Goal: Task Accomplishment & Management: Use online tool/utility

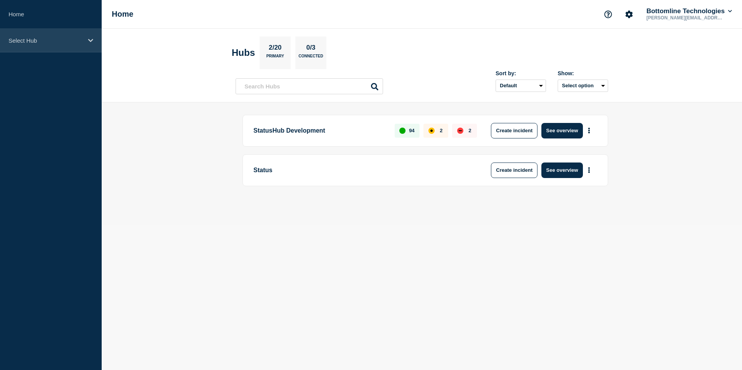
click at [89, 38] on icon at bounding box center [90, 41] width 5 height 6
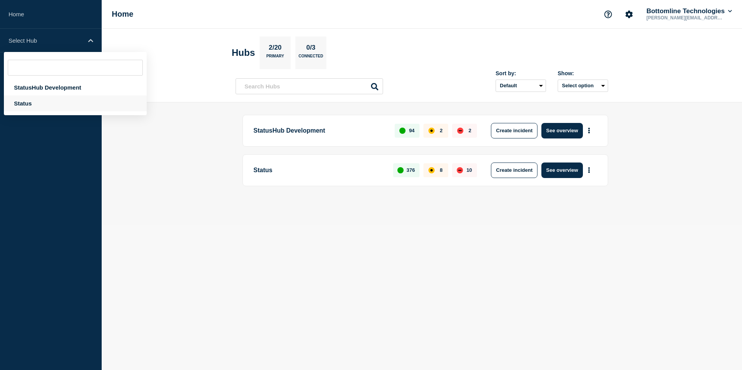
click at [25, 97] on div "Status" at bounding box center [75, 104] width 143 height 16
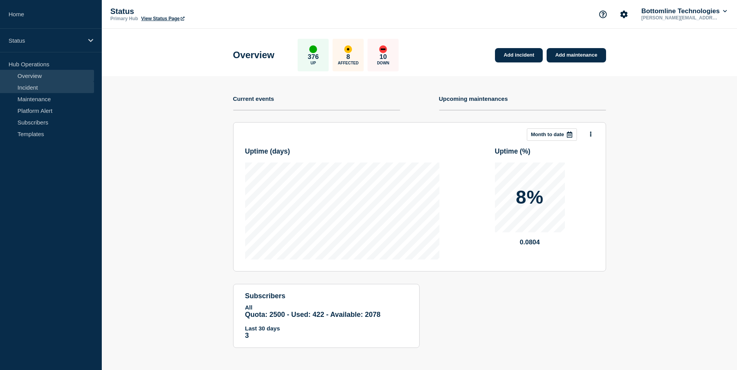
click at [30, 86] on link "Incident" at bounding box center [47, 88] width 94 height 12
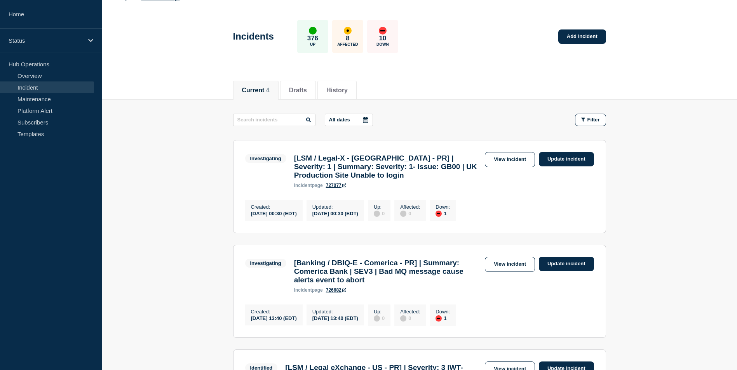
scroll to position [20, 0]
click at [571, 157] on link "Update incident" at bounding box center [566, 160] width 55 height 14
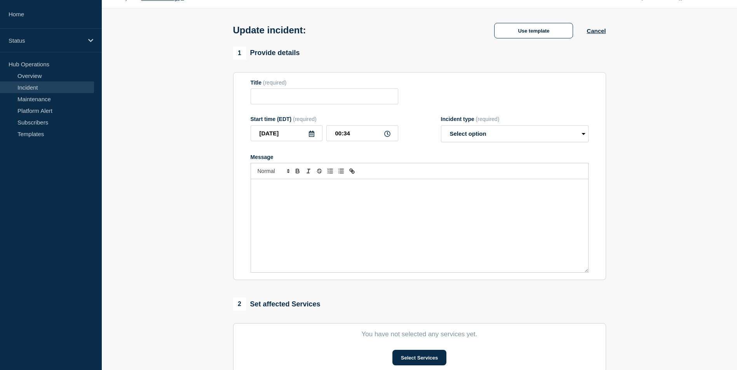
type input "[LSM / Legal-X - [GEOGRAPHIC_DATA] - PR] | Severity: 1 | Summary: Severity: 1- …"
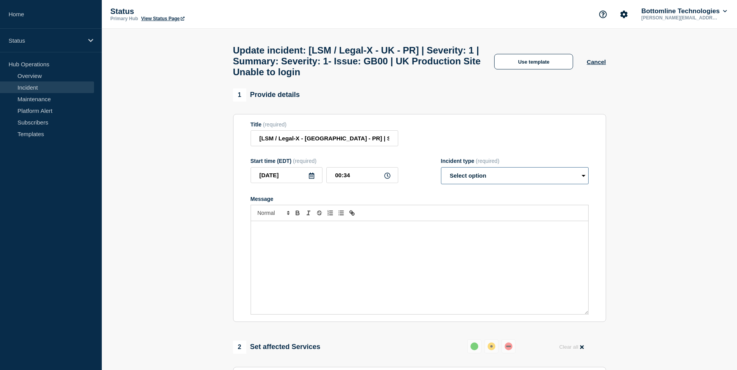
click at [504, 173] on select "Select option Investigating Identified Monitoring Resolved" at bounding box center [515, 175] width 148 height 17
select select "investigating"
click at [441, 173] on select "Select option Investigating Identified Monitoring Resolved" at bounding box center [515, 175] width 148 height 17
click at [532, 70] on button "Use template" at bounding box center [533, 62] width 79 height 16
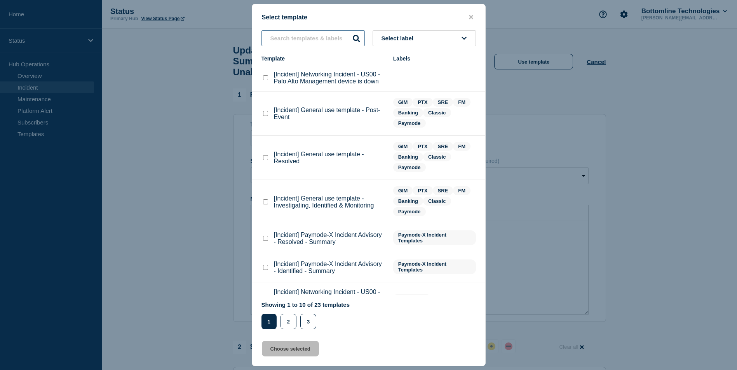
click at [309, 37] on input "text" at bounding box center [312, 38] width 103 height 16
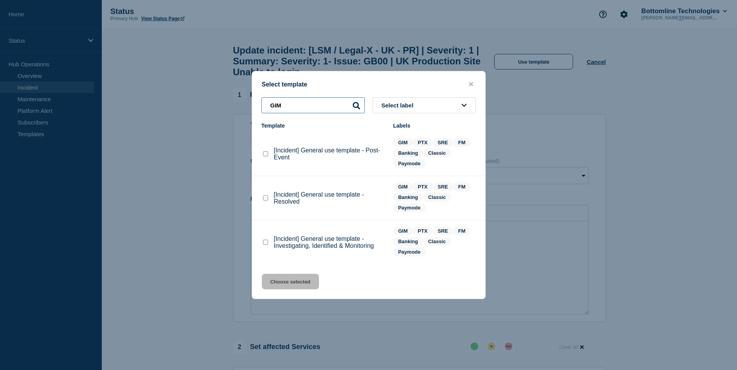
type input "GIM"
click at [268, 243] on div at bounding box center [265, 243] width 8 height 8
click at [263, 245] on checkbox"] "[Incident] General use template - Investigating, Identified & Monitoring checkb…" at bounding box center [265, 242] width 5 height 5
checkbox checkbox"] "true"
click at [283, 285] on button "Choose selected" at bounding box center [290, 282] width 57 height 16
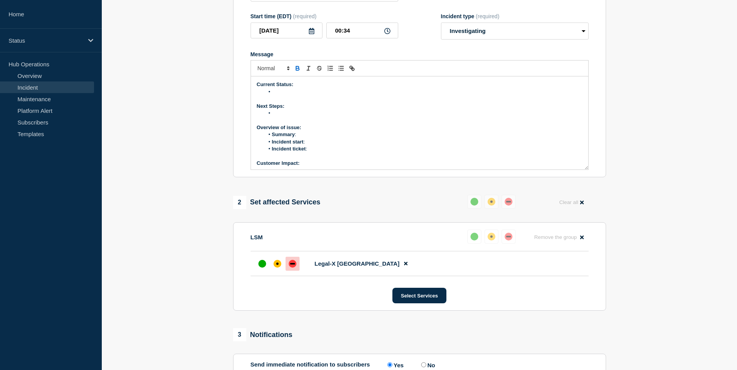
scroll to position [67, 0]
click at [306, 122] on p "Incident Bridge:" at bounding box center [419, 118] width 325 height 7
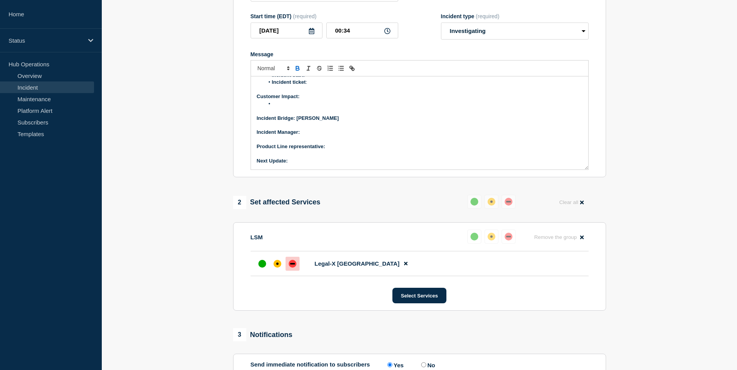
click at [306, 136] on p "Incident Manager:" at bounding box center [419, 132] width 325 height 7
click at [332, 150] on p "Product Line representative:" at bounding box center [419, 146] width 325 height 7
click at [301, 165] on p "Next Update:" at bounding box center [419, 161] width 325 height 7
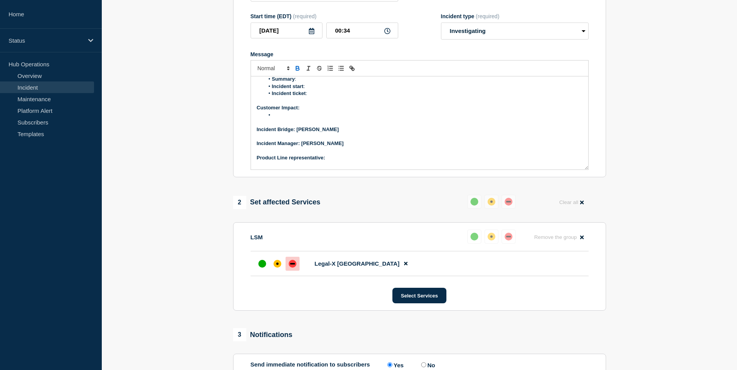
click at [330, 133] on p "Incident Bridge: [PERSON_NAME]" at bounding box center [419, 129] width 325 height 7
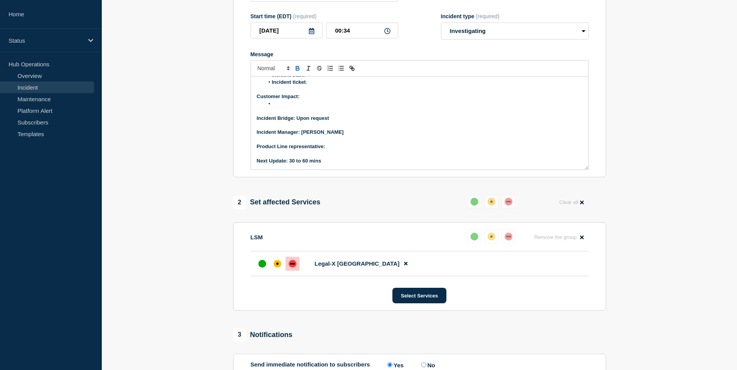
click at [330, 150] on p "Product Line representative:" at bounding box center [419, 146] width 325 height 7
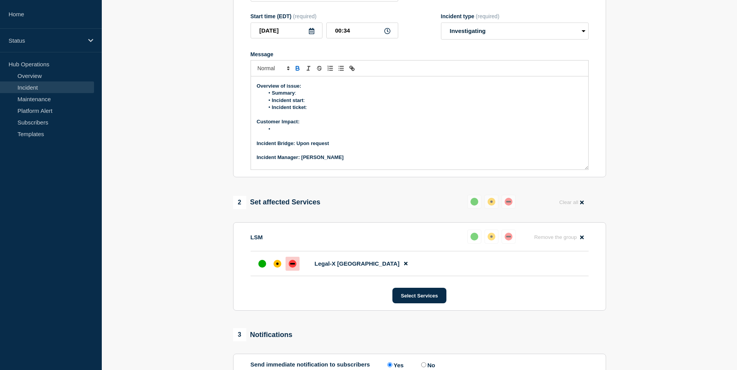
scroll to position [28, 0]
click at [286, 146] on li "Message" at bounding box center [423, 142] width 318 height 7
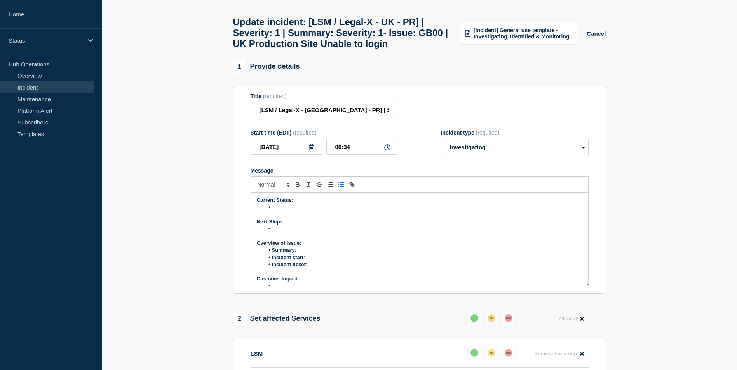
scroll to position [0, 0]
click at [306, 255] on li "Summary :" at bounding box center [423, 251] width 318 height 7
click at [303, 255] on li "Summary :" at bounding box center [423, 251] width 318 height 7
click at [315, 262] on li "Incident start :" at bounding box center [423, 258] width 318 height 7
click at [370, 255] on li "Summary : UK Production Site Unable to login" at bounding box center [423, 251] width 318 height 7
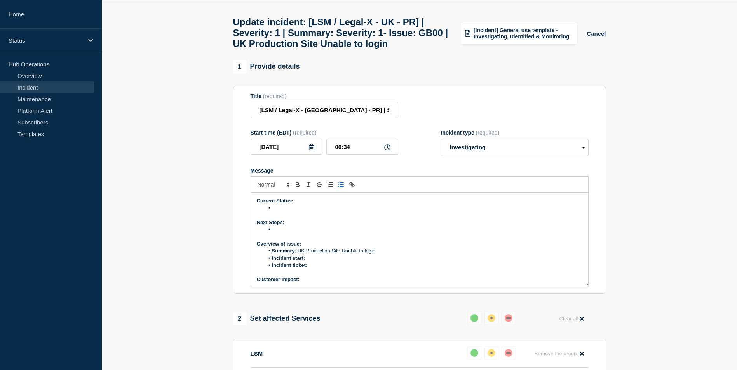
drag, startPoint x: 332, startPoint y: 271, endPoint x: 327, endPoint y: 271, distance: 5.1
click at [332, 269] on li "Incident ticket :" at bounding box center [423, 265] width 318 height 7
click at [313, 262] on li "Incident start :" at bounding box center [423, 258] width 318 height 7
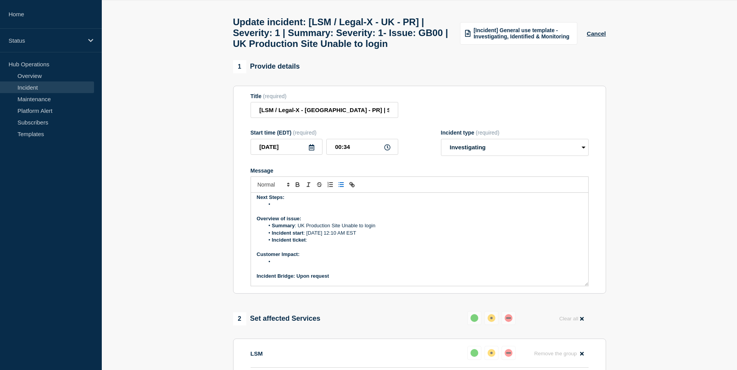
scroll to position [39, 0]
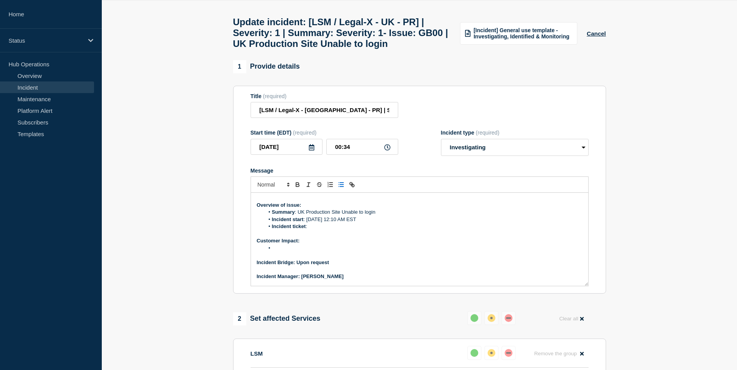
click at [309, 230] on li "Incident ticket :" at bounding box center [423, 226] width 318 height 7
drag, startPoint x: 307, startPoint y: 233, endPoint x: 332, endPoint y: 232, distance: 24.9
click at [332, 230] on li "Incident ticket : WT-59987" at bounding box center [423, 226] width 318 height 7
click at [329, 244] on p "Customer Impact:" at bounding box center [419, 241] width 325 height 7
drag, startPoint x: 308, startPoint y: 231, endPoint x: 342, endPoint y: 229, distance: 33.9
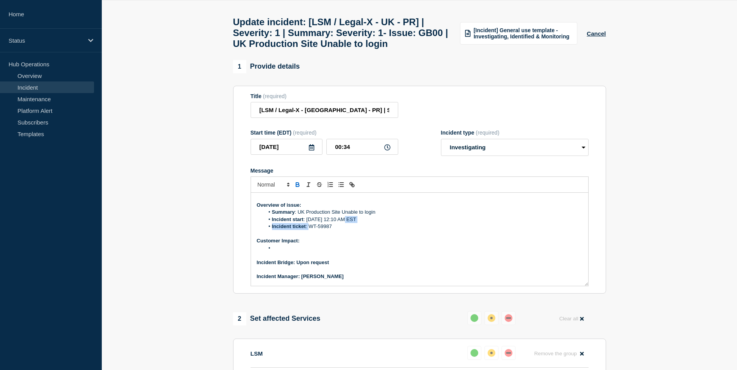
click at [342, 229] on ol "Summary : UK Production Site Unable to login Incident start : [DATE] 12:10 AM E…" at bounding box center [419, 219] width 325 height 21
click at [338, 230] on li "Incident ticket : WT-59987" at bounding box center [423, 226] width 318 height 7
drag, startPoint x: 308, startPoint y: 232, endPoint x: 332, endPoint y: 232, distance: 23.7
click at [332, 230] on li "Incident ticket : WT-59987" at bounding box center [423, 226] width 318 height 7
click at [352, 185] on icon "Toggle link" at bounding box center [350, 183] width 3 height 3
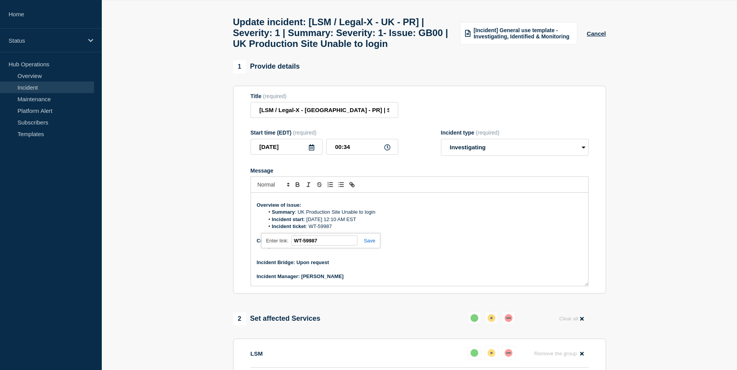
click at [333, 245] on input "WT-59987" at bounding box center [324, 241] width 66 height 10
type input "W"
paste input "[URL][DOMAIN_NAME]"
type input "[URL][DOMAIN_NAME]"
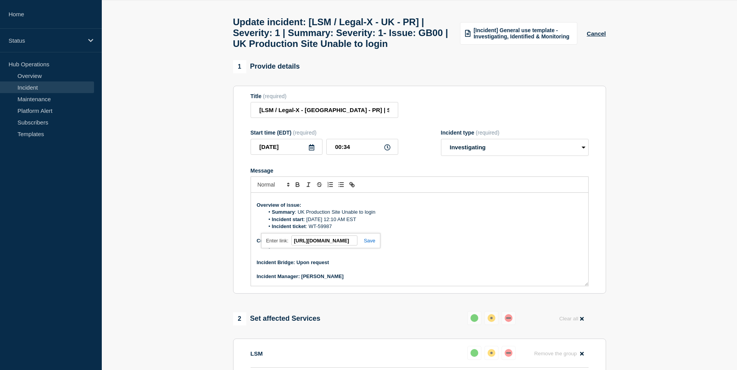
scroll to position [0, 0]
click at [374, 244] on link at bounding box center [366, 241] width 18 height 6
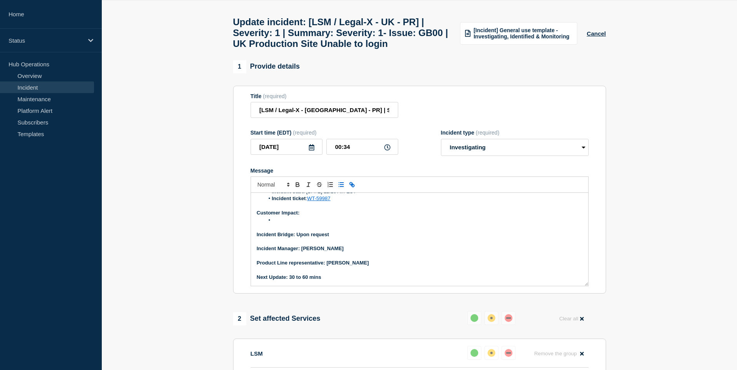
click at [346, 245] on p "Message" at bounding box center [419, 241] width 325 height 7
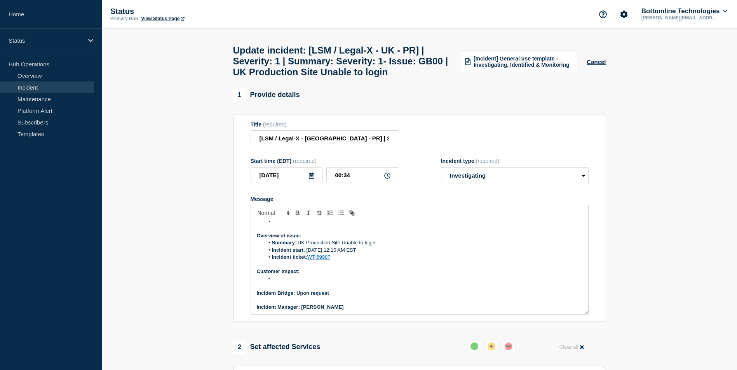
scroll to position [0, 0]
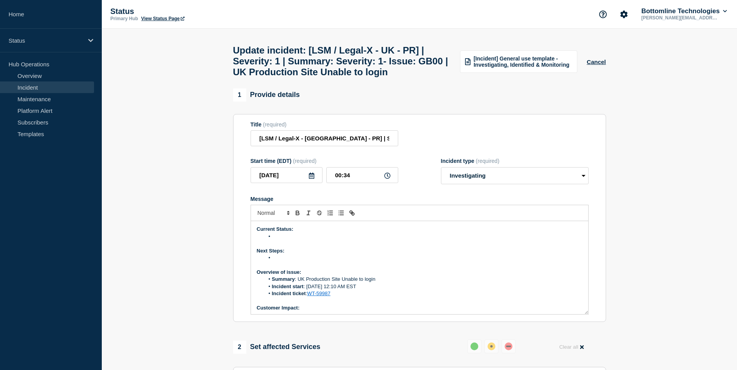
click at [289, 240] on li "Message" at bounding box center [423, 236] width 318 height 7
click at [278, 262] on li "Message" at bounding box center [423, 258] width 318 height 7
click at [323, 262] on li "Team has paged the L2 team for further investigation" at bounding box center [423, 258] width 318 height 7
click at [447, 262] on li "Team has paged the L2 LSM team for further investigation" at bounding box center [423, 258] width 318 height 7
click at [116, 190] on section "1 Provide details Title (required) [LSM / Legal-X - [GEOGRAPHIC_DATA] - PR] | S…" at bounding box center [419, 363] width 635 height 548
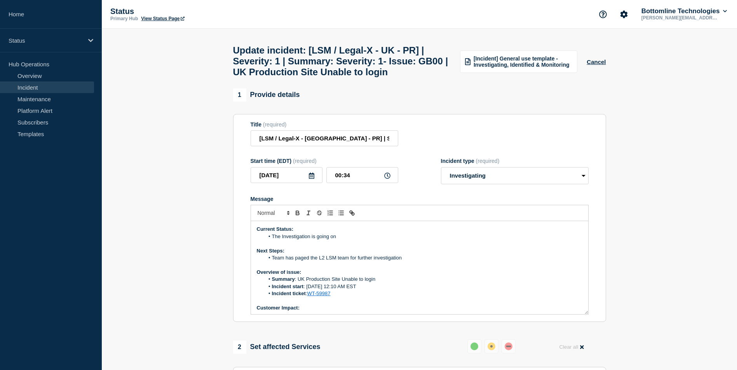
click at [339, 240] on li "The Investigation is going on" at bounding box center [423, 236] width 318 height 7
drag, startPoint x: 339, startPoint y: 242, endPoint x: 275, endPoint y: 242, distance: 64.1
click at [275, 240] on li "The Investigation is going on" at bounding box center [423, 236] width 318 height 7
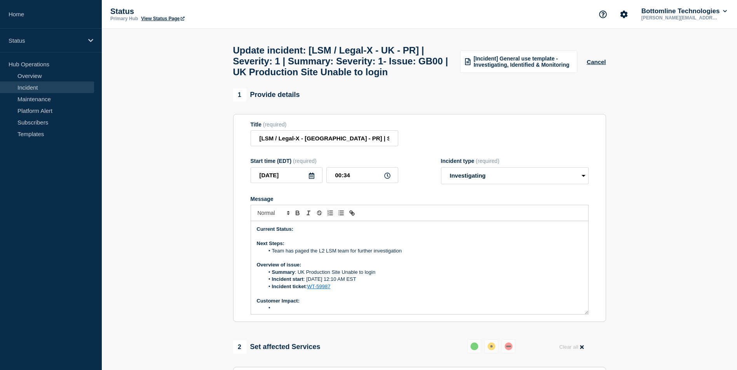
click at [310, 233] on p "Current Status:" at bounding box center [419, 229] width 325 height 7
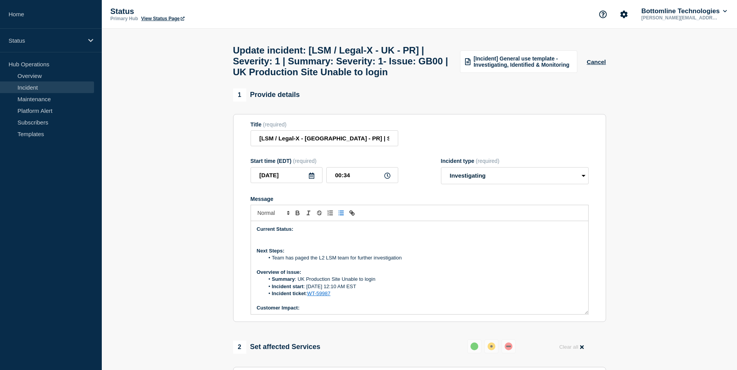
click at [339, 217] on icon "Toggle bulleted list" at bounding box center [340, 213] width 7 height 7
click at [282, 240] on li "Message" at bounding box center [423, 236] width 318 height 7
click at [410, 262] on li "Team has paged the L2 LSM team for further investigation" at bounding box center [423, 258] width 318 height 7
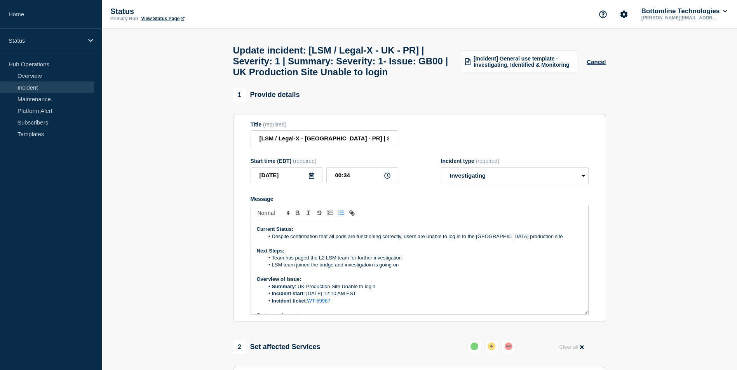
click at [405, 269] on li "LSM team joined the bridge and investigatoin is going on" at bounding box center [423, 265] width 318 height 7
drag, startPoint x: 271, startPoint y: 264, endPoint x: 490, endPoint y: 274, distance: 219.6
click at [490, 269] on ol "Team has paged the L2 LSM team for further investigation LSM team joined the br…" at bounding box center [419, 262] width 325 height 14
copy ol "Team has paged the L2 LSM team for further investigation LSM team joined the br…"
click at [408, 297] on li "Incident start : [DATE] 12:10 AM EST" at bounding box center [423, 293] width 318 height 7
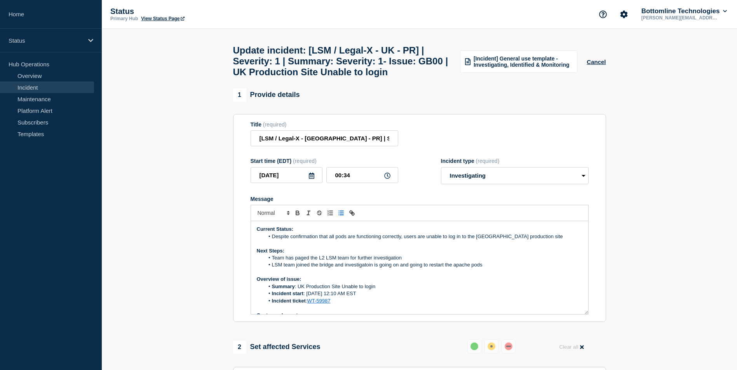
click at [408, 290] on li "Summary : UK Production Site Unable to login" at bounding box center [423, 286] width 318 height 7
drag, startPoint x: 267, startPoint y: 264, endPoint x: 487, endPoint y: 275, distance: 220.0
click at [487, 275] on div "Current Status: Despite confirmation that all pods are functioning correctly, u…" at bounding box center [419, 267] width 337 height 93
copy ol "Team has paged the L2 LSM team for further investigation LSM team joined the br…"
drag, startPoint x: 396, startPoint y: 306, endPoint x: 327, endPoint y: 282, distance: 72.9
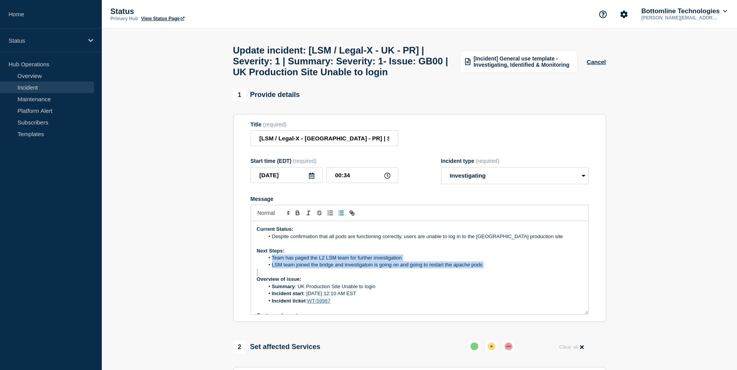
click at [396, 305] on li "Incident ticket : WT-59987" at bounding box center [423, 301] width 318 height 7
drag, startPoint x: 271, startPoint y: 265, endPoint x: 486, endPoint y: 269, distance: 215.5
click at [486, 269] on ol "Team has paged the L2 LSM team for further investigation LSM team joined the br…" at bounding box center [419, 262] width 325 height 14
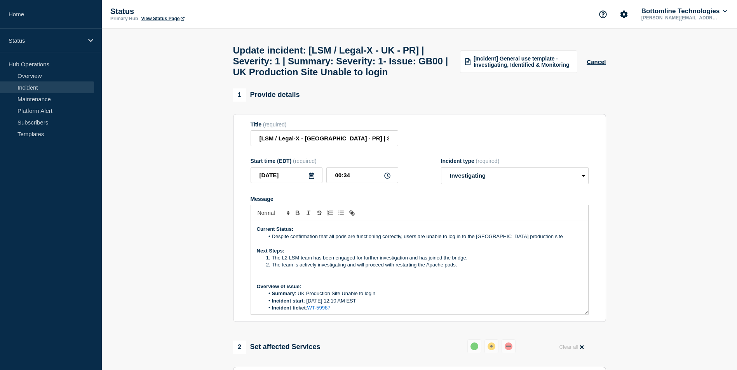
click at [271, 262] on li "The L2 LSM team has been engaged for further investigation and has joined the b…" at bounding box center [423, 258] width 318 height 7
click at [342, 217] on icon "Toggle bulleted list" at bounding box center [340, 213] width 7 height 7
click at [272, 269] on li "The team is actively investigating and will proceed with restarting the Apache …" at bounding box center [423, 265] width 318 height 7
click at [342, 215] on line "Toggle bulleted list" at bounding box center [341, 215] width 3 height 0
click at [257, 290] on strong "Overview of issue:" at bounding box center [279, 287] width 45 height 6
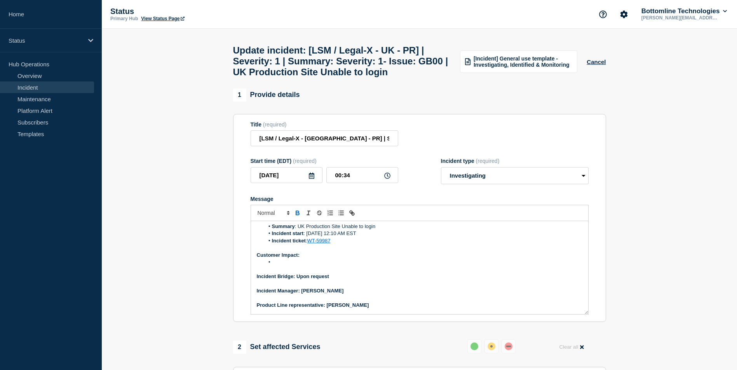
scroll to position [74, 0]
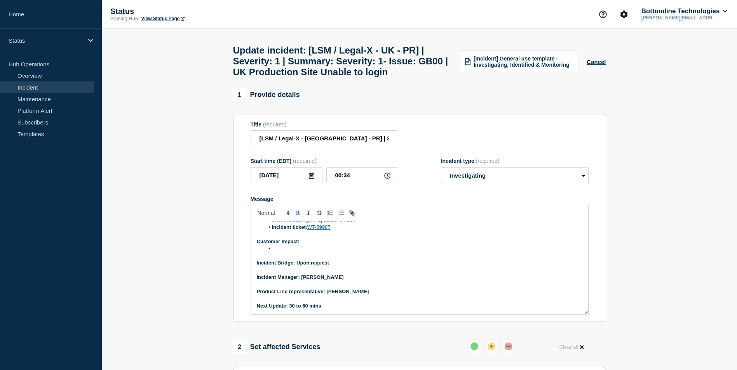
click at [291, 252] on li "Message" at bounding box center [423, 248] width 318 height 7
click at [278, 252] on li "Message" at bounding box center [423, 248] width 318 height 7
drag, startPoint x: 273, startPoint y: 255, endPoint x: 345, endPoint y: 255, distance: 72.2
click at [345, 252] on li "Customer Impact is unknown" at bounding box center [423, 248] width 318 height 7
copy li "Customer Impact is unknown"
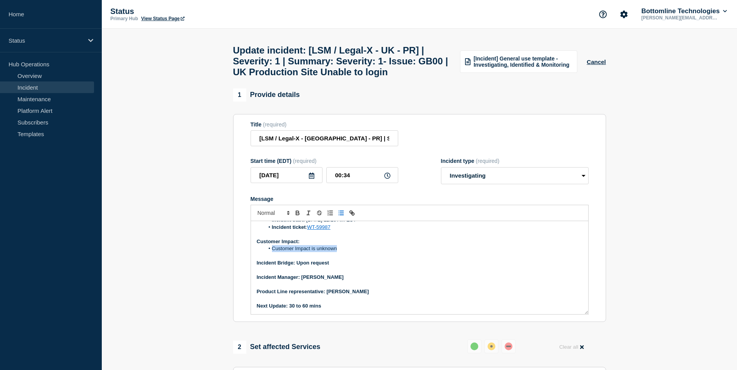
click at [385, 252] on li "Customer Impact is unknown" at bounding box center [423, 248] width 318 height 7
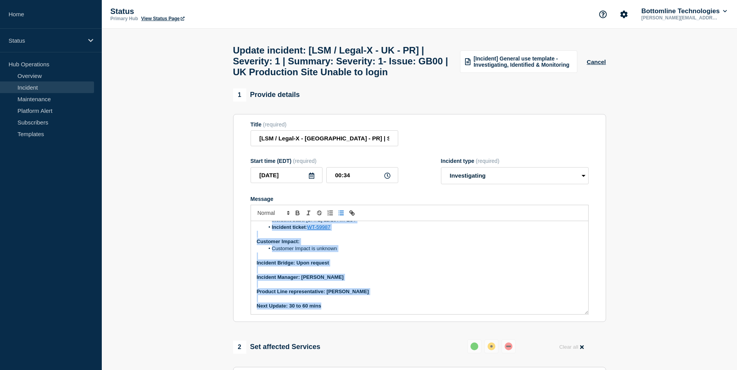
drag, startPoint x: 257, startPoint y: 235, endPoint x: 346, endPoint y: 339, distance: 136.4
click at [346, 339] on div "1 Provide details Title (required) [LSM / Legal-X - [GEOGRAPHIC_DATA] - PR] | S…" at bounding box center [419, 363] width 382 height 548
copy div "Current Status: Despite confirmation that all pods are functioning correctly, u…"
click at [383, 281] on p "Incident Manager: [PERSON_NAME]" at bounding box center [419, 277] width 325 height 7
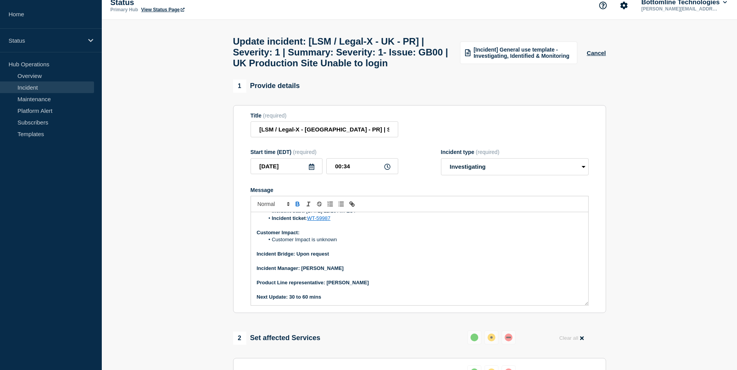
scroll to position [0, 0]
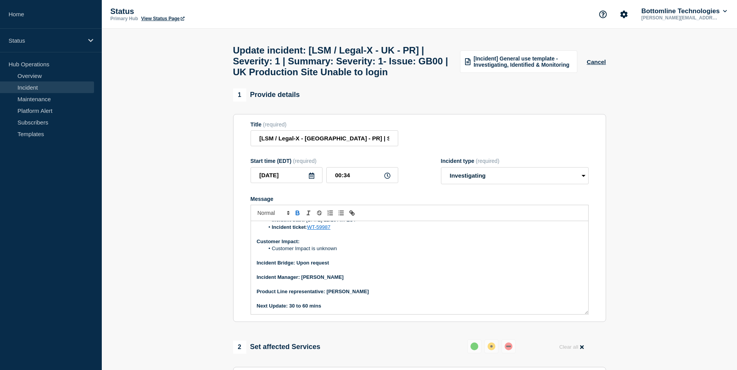
click at [386, 267] on p "Incident Bridge: Upon request" at bounding box center [419, 263] width 325 height 7
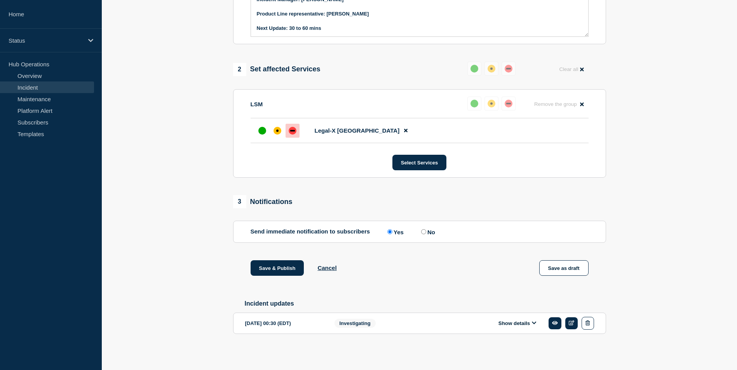
scroll to position [286, 0]
click at [269, 268] on button "Save & Publish" at bounding box center [277, 269] width 54 height 16
